Goal: Information Seeking & Learning: Learn about a topic

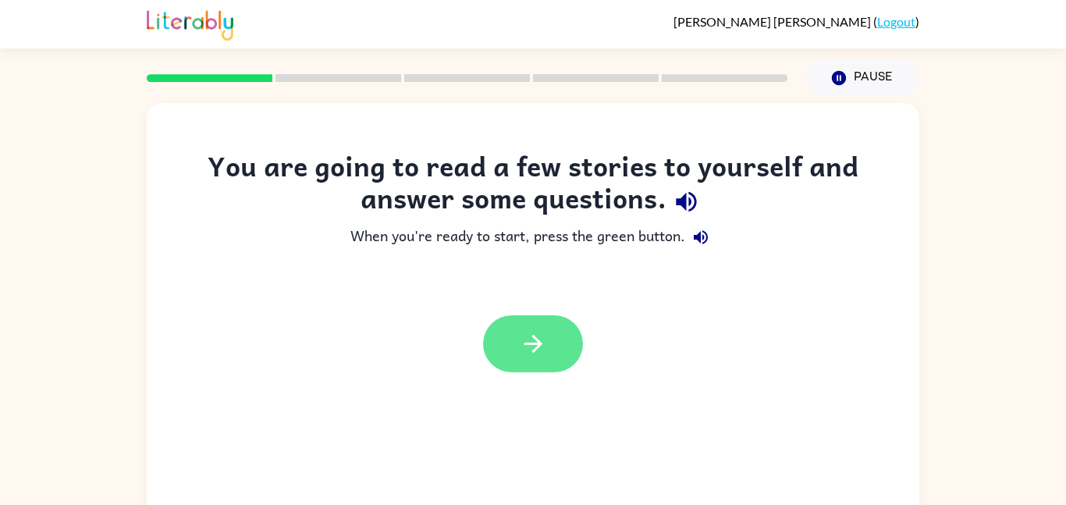
click at [550, 330] on button "button" at bounding box center [533, 343] width 100 height 57
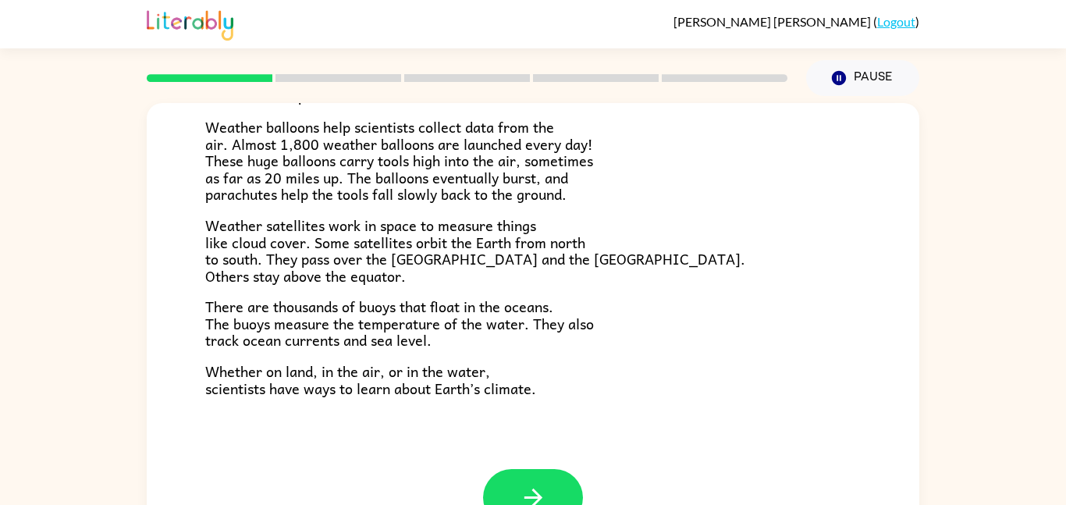
scroll to position [436, 0]
click at [520, 487] on icon "button" at bounding box center [533, 496] width 27 height 27
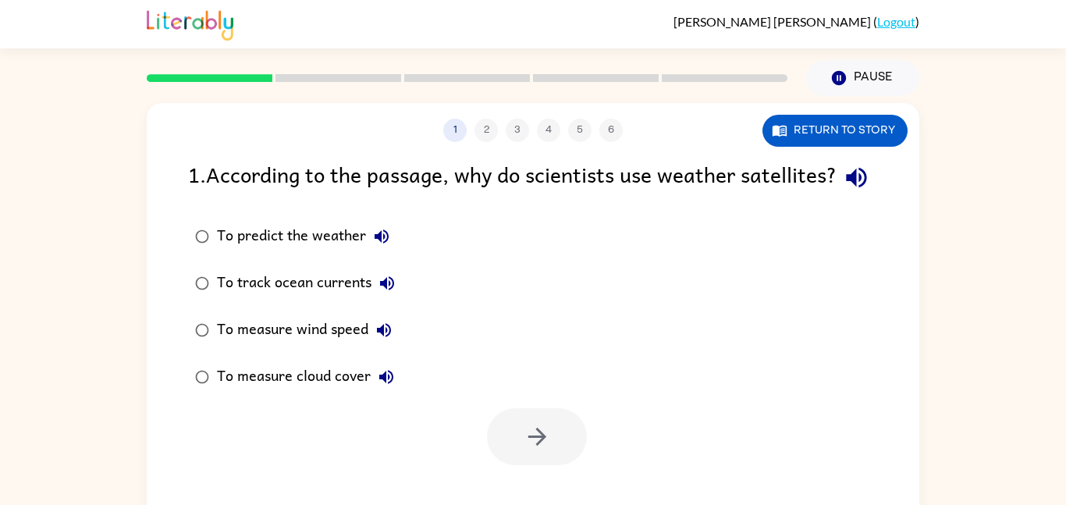
scroll to position [44, 0]
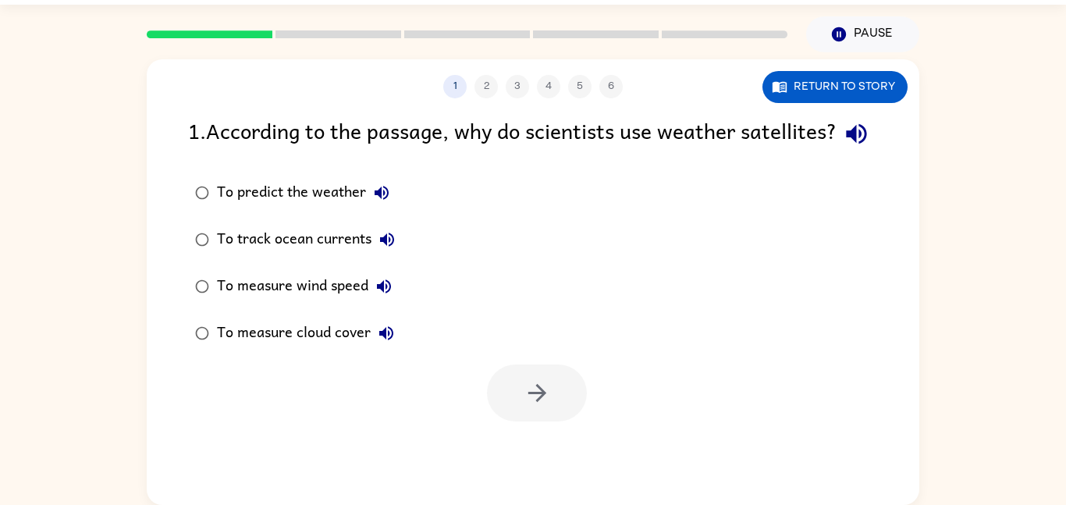
click at [234, 208] on div "To predict the weather" at bounding box center [307, 192] width 180 height 31
click at [482, 85] on div "1 2 3 4 5 6" at bounding box center [533, 86] width 773 height 23
click at [515, 400] on button "button" at bounding box center [537, 393] width 100 height 57
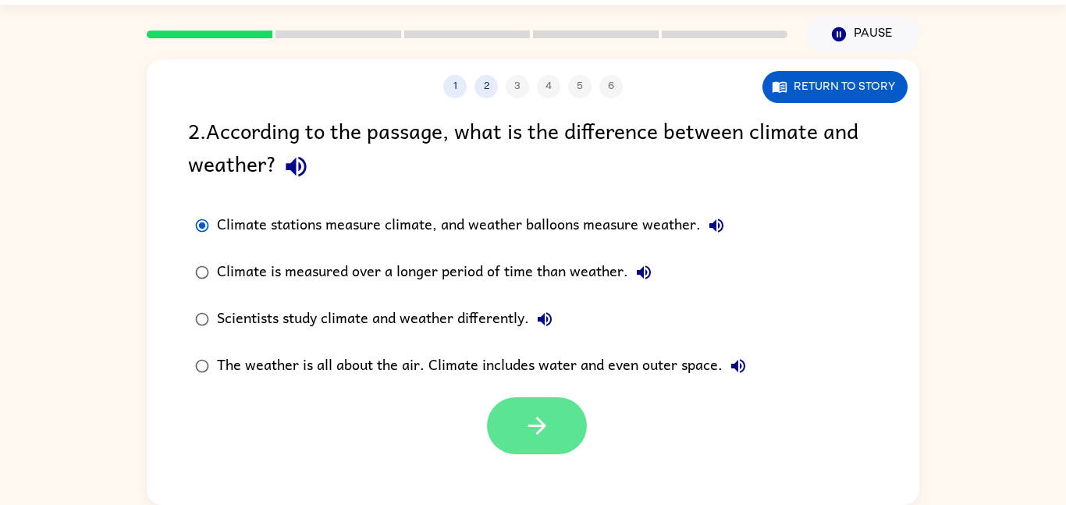
click at [558, 402] on button "button" at bounding box center [537, 425] width 100 height 57
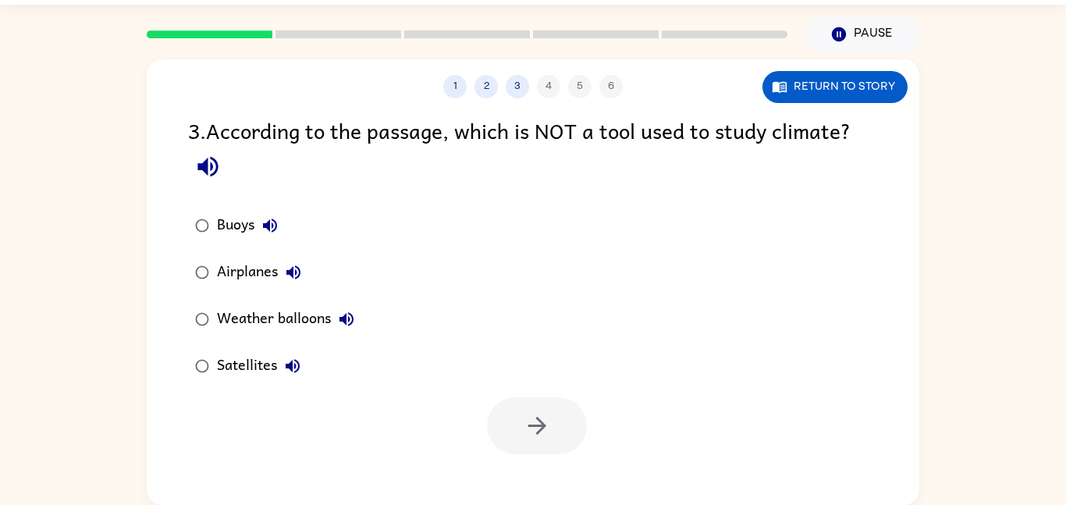
click at [220, 259] on div "Airplanes" at bounding box center [263, 272] width 92 height 31
click at [217, 233] on div "Buoys" at bounding box center [251, 225] width 69 height 31
click at [524, 412] on icon "button" at bounding box center [537, 425] width 27 height 27
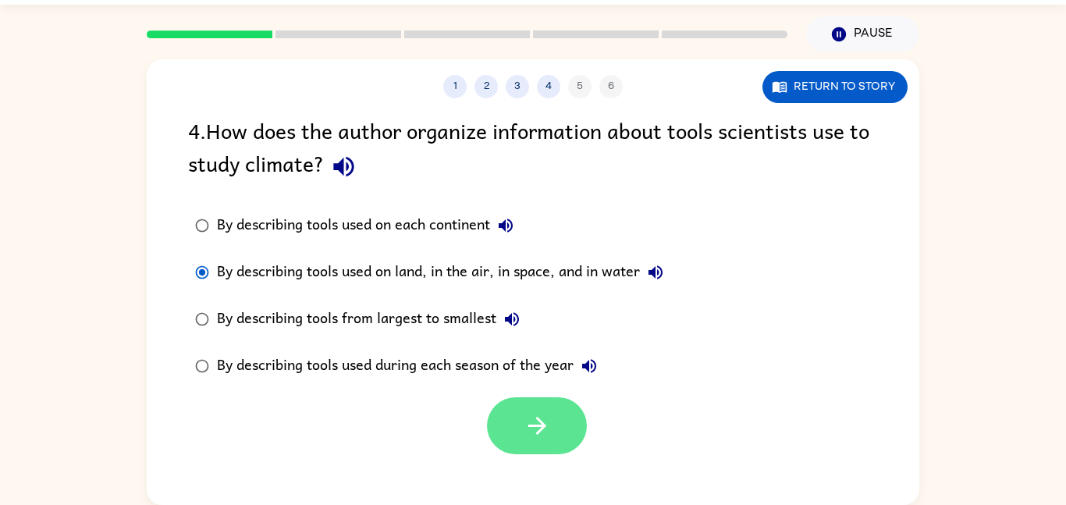
click at [575, 409] on button "button" at bounding box center [537, 425] width 100 height 57
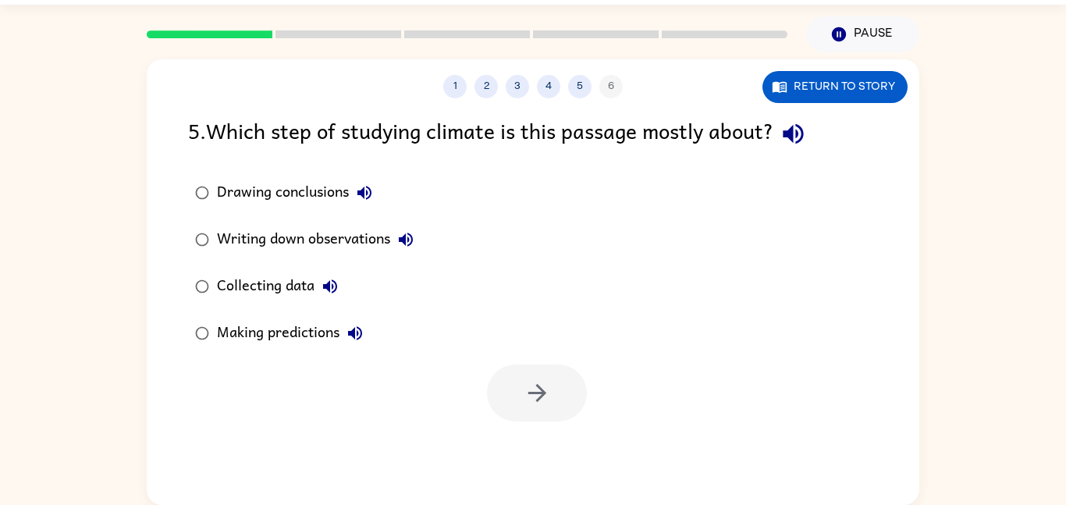
click at [244, 292] on div "Collecting data" at bounding box center [281, 286] width 129 height 31
click at [538, 397] on icon "button" at bounding box center [537, 392] width 27 height 27
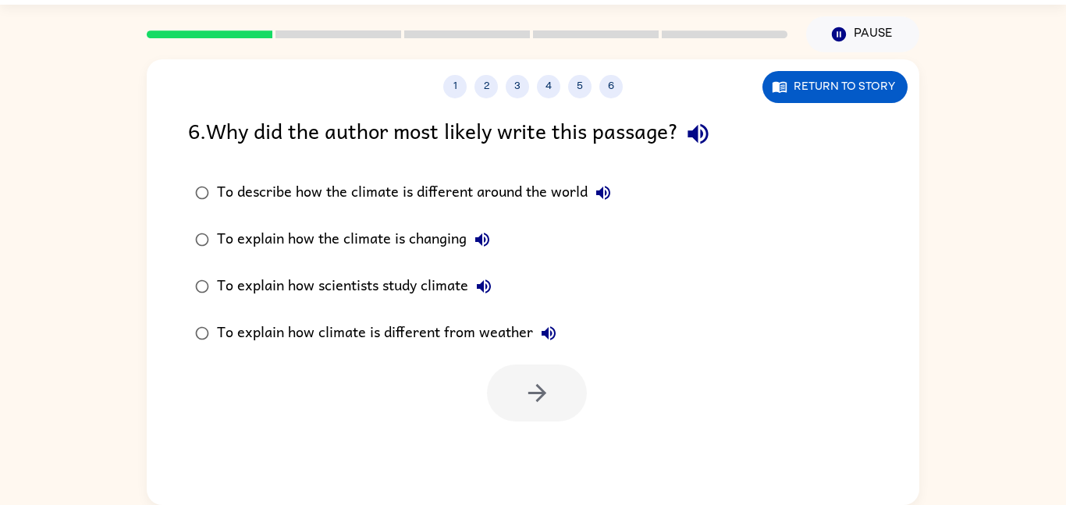
scroll to position [0, 0]
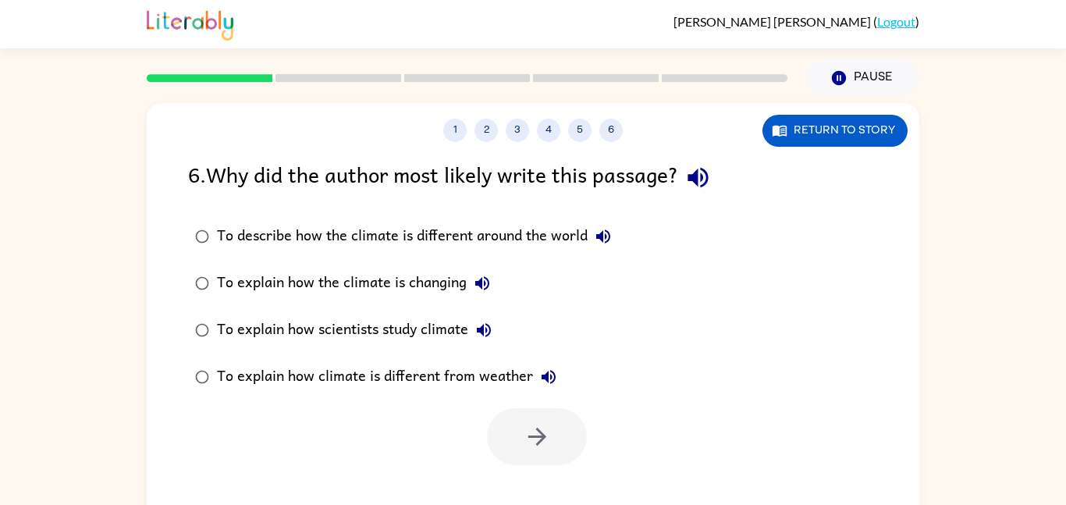
click at [535, 418] on div at bounding box center [537, 436] width 100 height 57
click at [611, 121] on button "6" at bounding box center [610, 130] width 23 height 23
click at [569, 126] on button "5" at bounding box center [579, 130] width 23 height 23
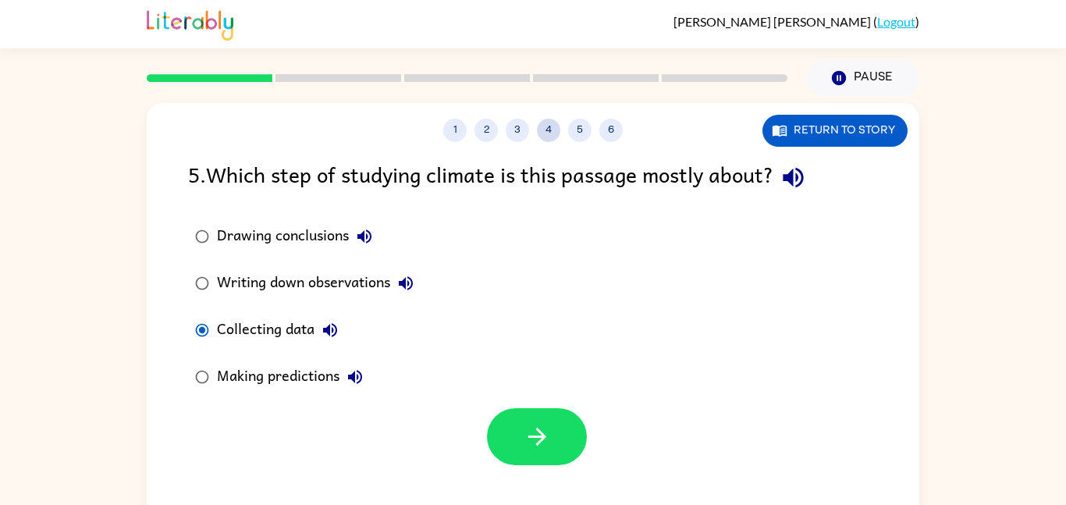
click at [549, 129] on button "4" at bounding box center [548, 130] width 23 height 23
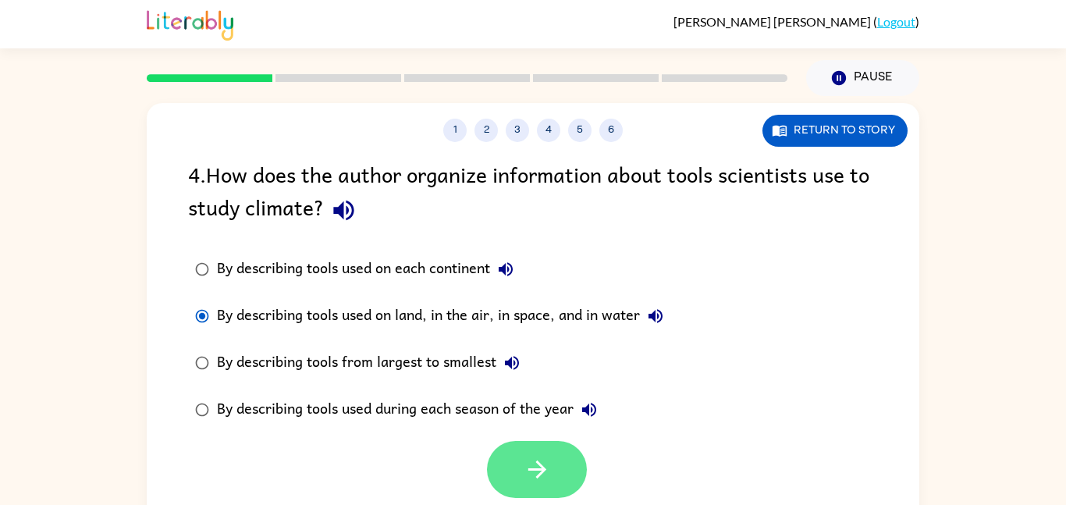
click at [526, 477] on icon "button" at bounding box center [537, 469] width 27 height 27
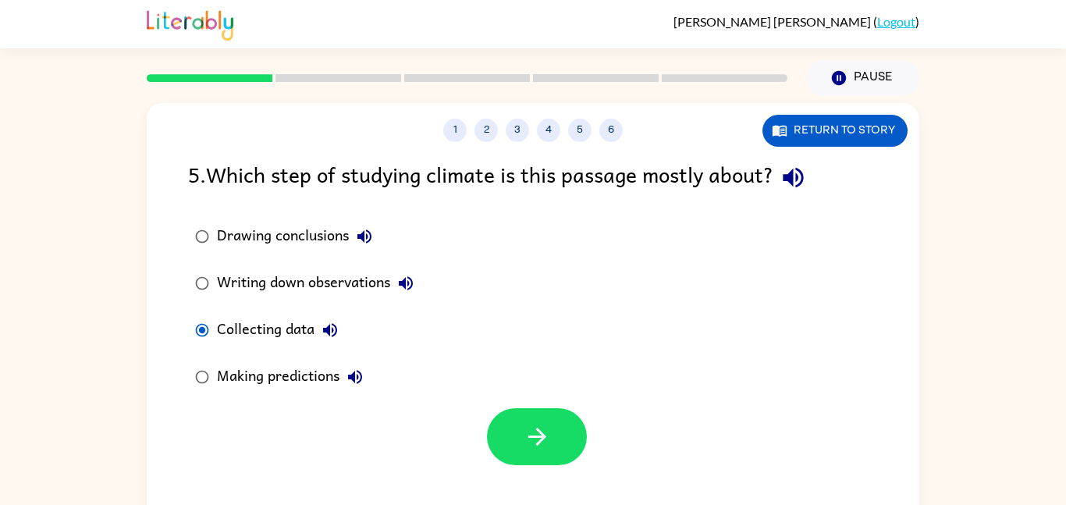
click at [526, 477] on div "1 2 3 4 5 6 Return to story 5 . Which step of studying climate is this passage …" at bounding box center [533, 326] width 773 height 446
click at [530, 451] on button "button" at bounding box center [537, 436] width 100 height 57
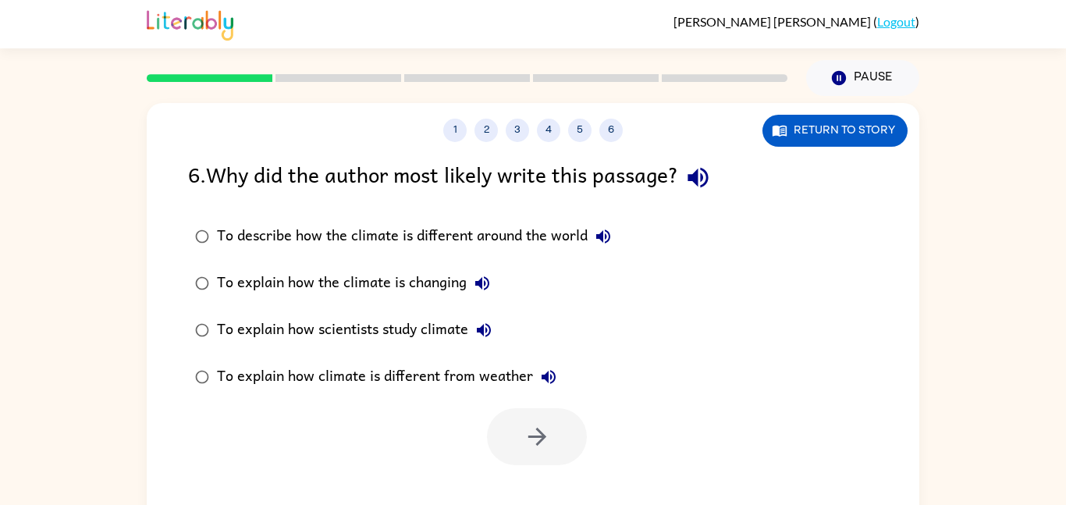
click at [357, 80] on rect at bounding box center [339, 78] width 126 height 8
click at [878, 136] on button "Return to story" at bounding box center [835, 131] width 145 height 32
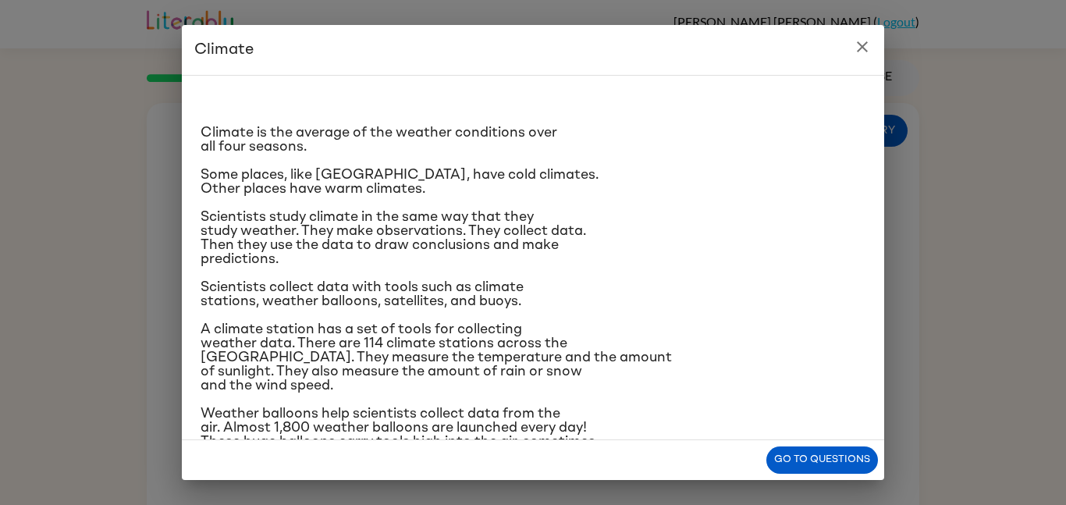
scroll to position [233, 0]
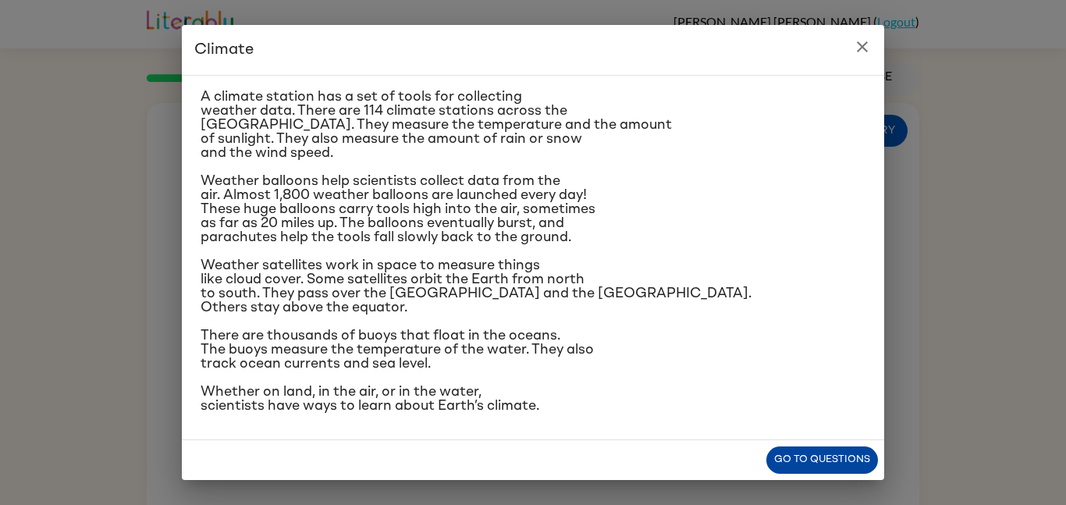
click at [816, 471] on button "Go to questions" at bounding box center [822, 459] width 112 height 27
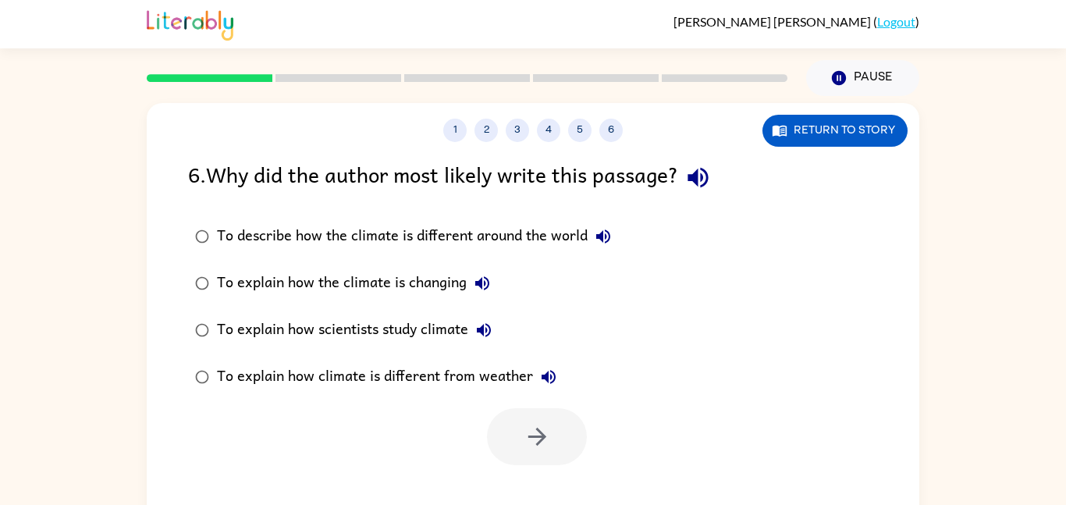
scroll to position [44, 0]
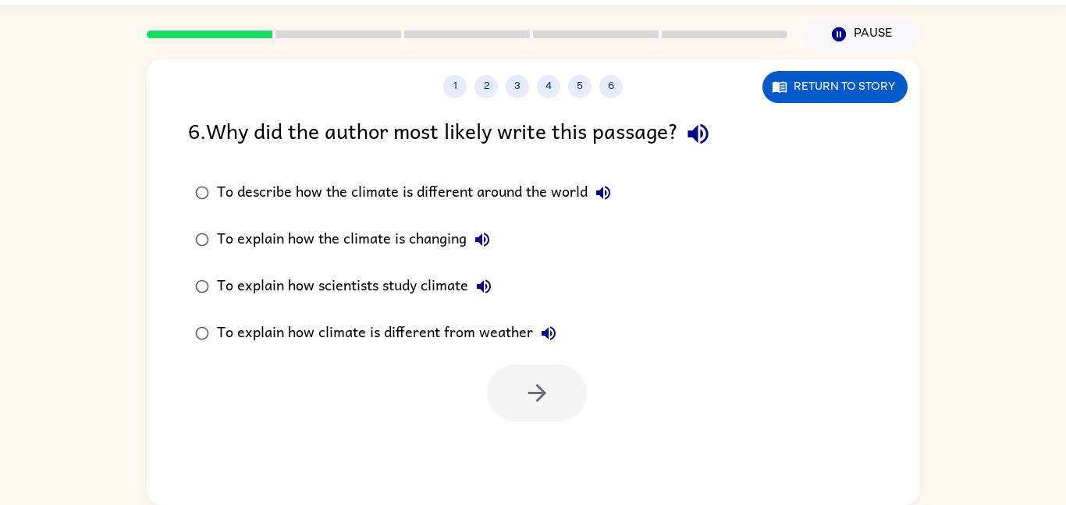
click at [538, 394] on div at bounding box center [537, 393] width 100 height 57
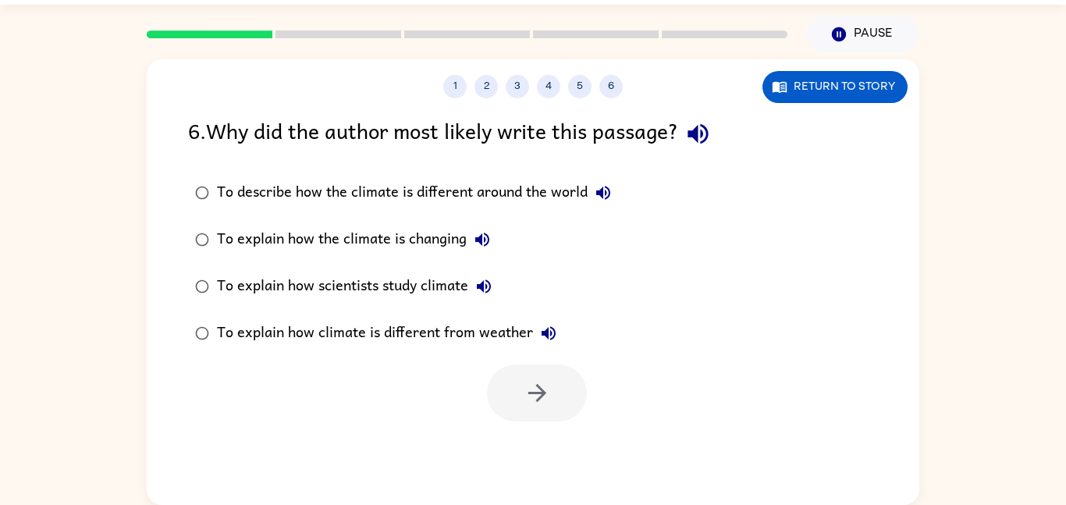
click at [538, 394] on div at bounding box center [537, 393] width 100 height 57
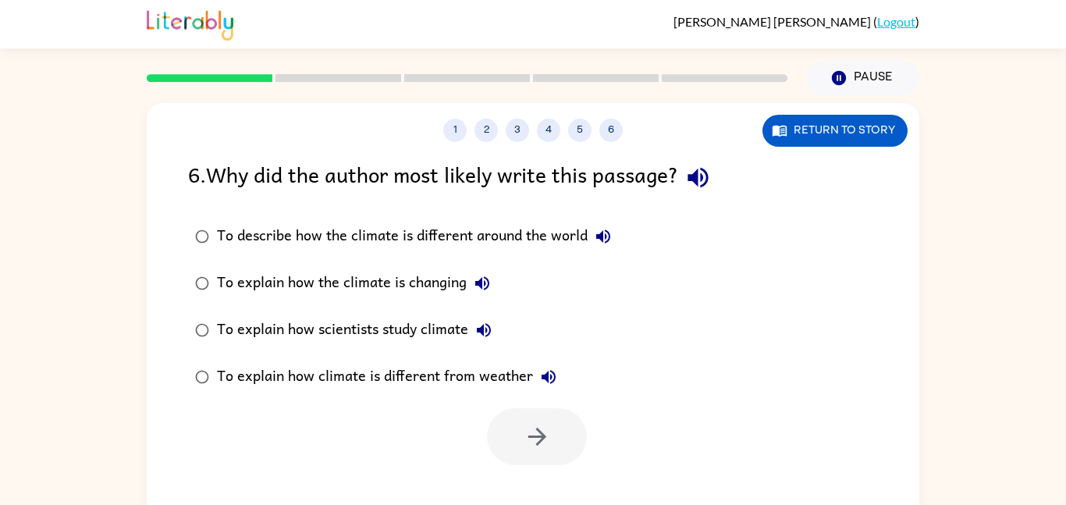
click at [185, 15] on img at bounding box center [190, 23] width 87 height 34
